Goal: Task Accomplishment & Management: Complete application form

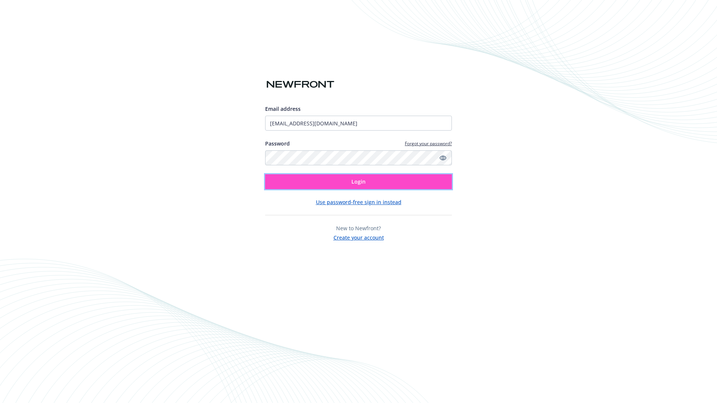
click at [358, 182] on span "Login" at bounding box center [358, 181] width 14 height 7
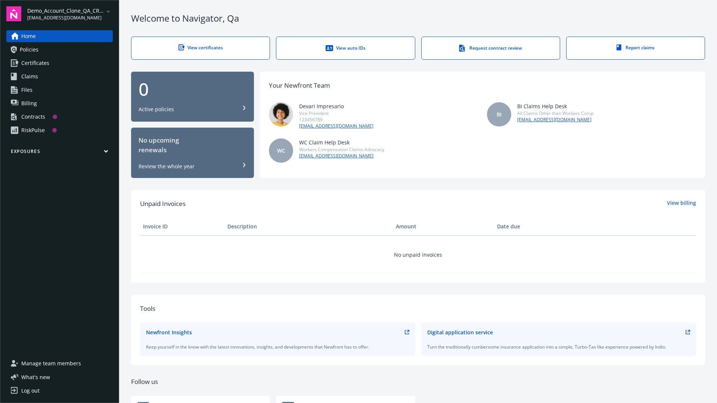
click at [70, 14] on span "Demo_Account_Clone_QA_CR_Tests_Prospect" at bounding box center [65, 11] width 77 height 8
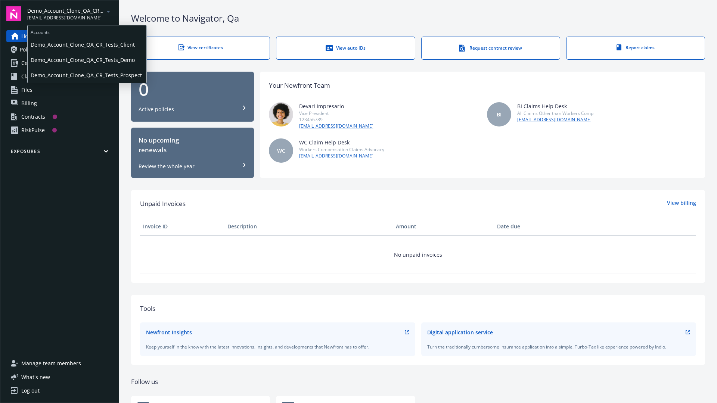
click at [86, 44] on span "Demo_Account_Clone_QA_CR_Tests_Client" at bounding box center [87, 44] width 113 height 15
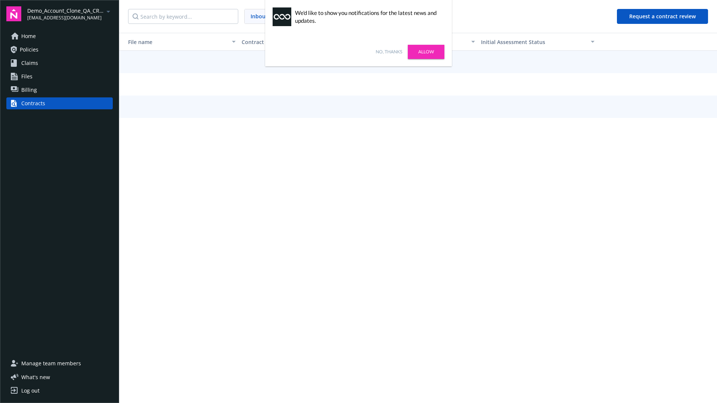
click at [389, 52] on link "No, thanks" at bounding box center [388, 52] width 26 height 7
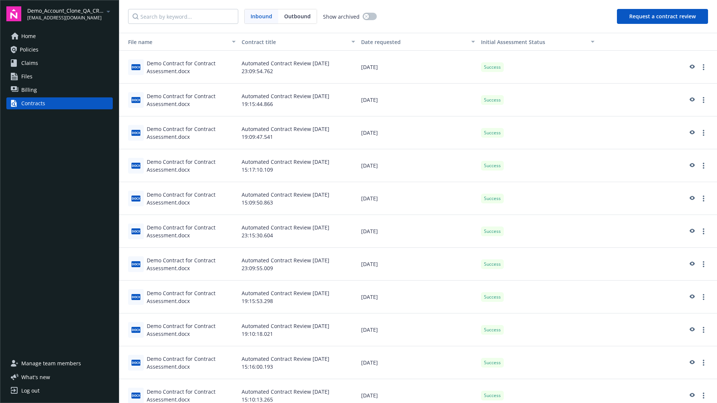
click at [662, 16] on button "Request a contract review" at bounding box center [662, 16] width 91 height 15
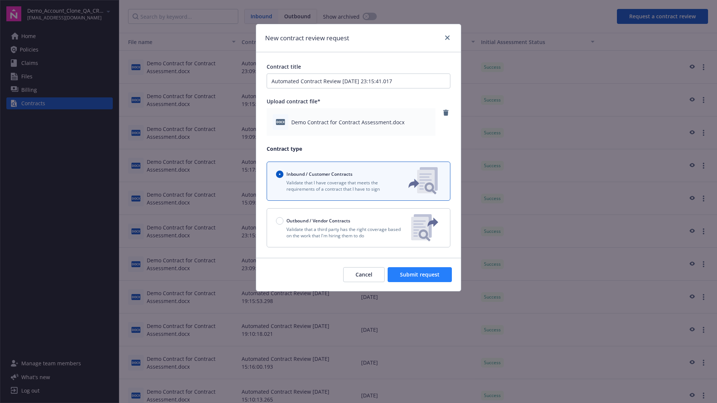
type input "Automated Contract Review 10-14-2025 23:15:41.017"
click at [420, 275] on span "Submit request" at bounding box center [420, 274] width 40 height 7
